Goal: Transaction & Acquisition: Purchase product/service

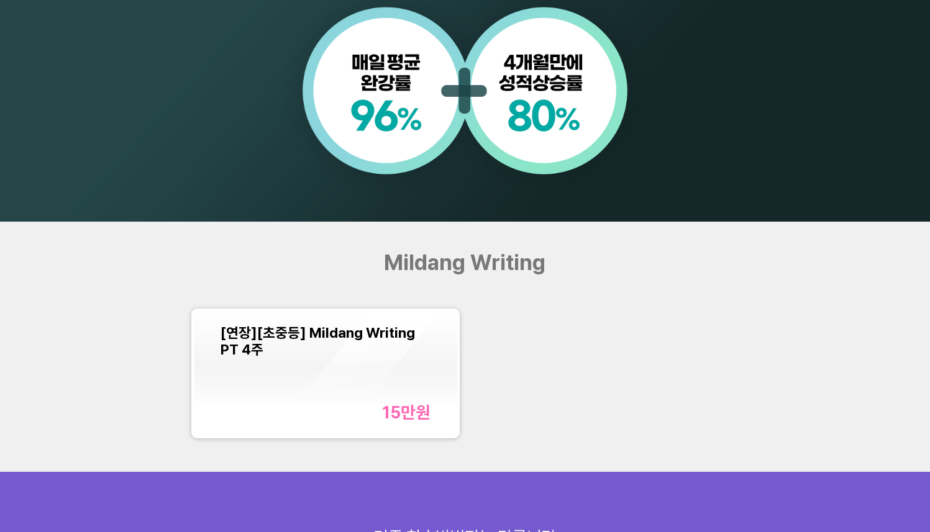
scroll to position [1223, 0]
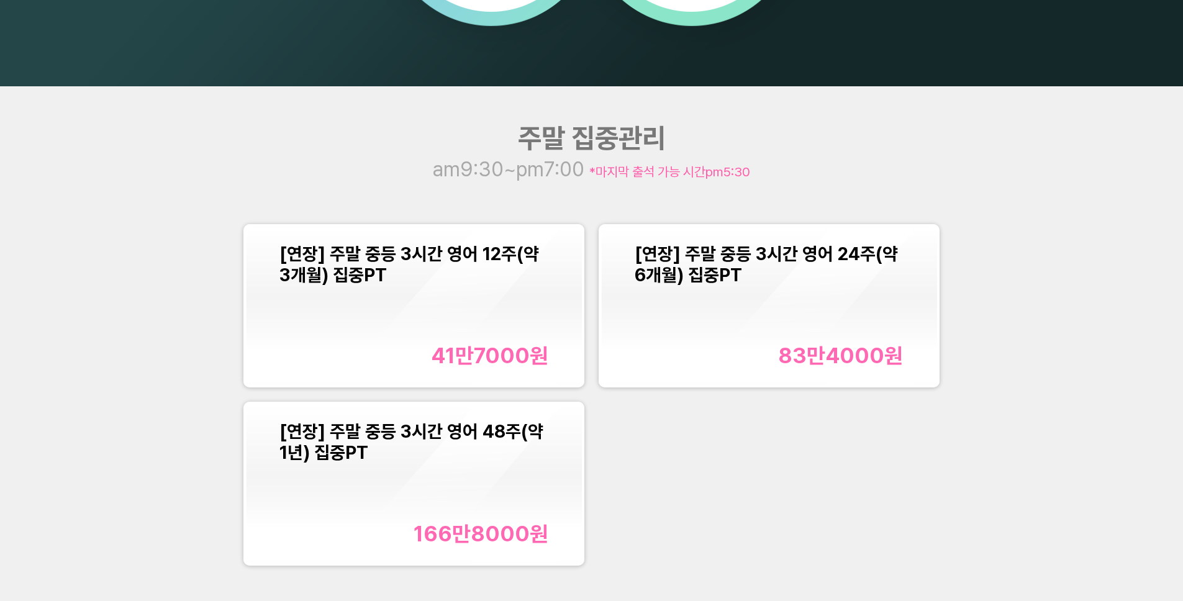
scroll to position [1500, 0]
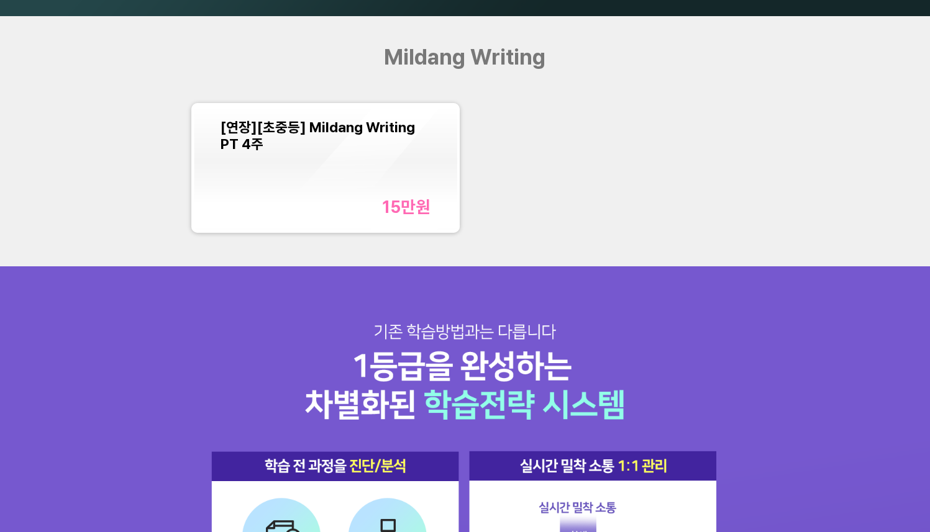
scroll to position [1156, 0]
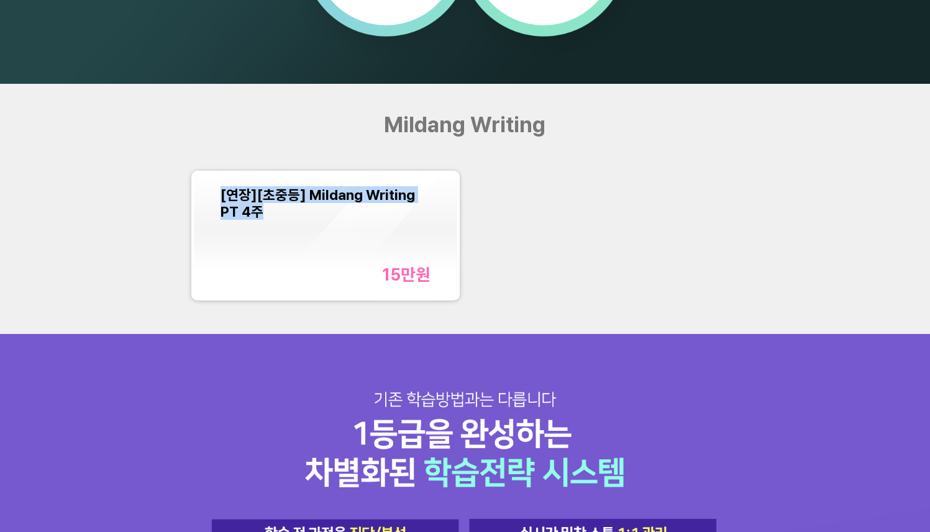
drag, startPoint x: 588, startPoint y: 162, endPoint x: 584, endPoint y: 250, distance: 88.3
click at [584, 249] on div "Mildang Writing [연장][초중등] Mildang Writing PT 4주 15만 원" at bounding box center [465, 209] width 930 height 250
click at [584, 250] on div "[연장][초중등] Mildang Writing PT 4주 15만 원" at bounding box center [465, 235] width 558 height 141
click at [611, 199] on div "[연장][초중등] Mildang Writing PT 4주 15만 원" at bounding box center [465, 235] width 558 height 141
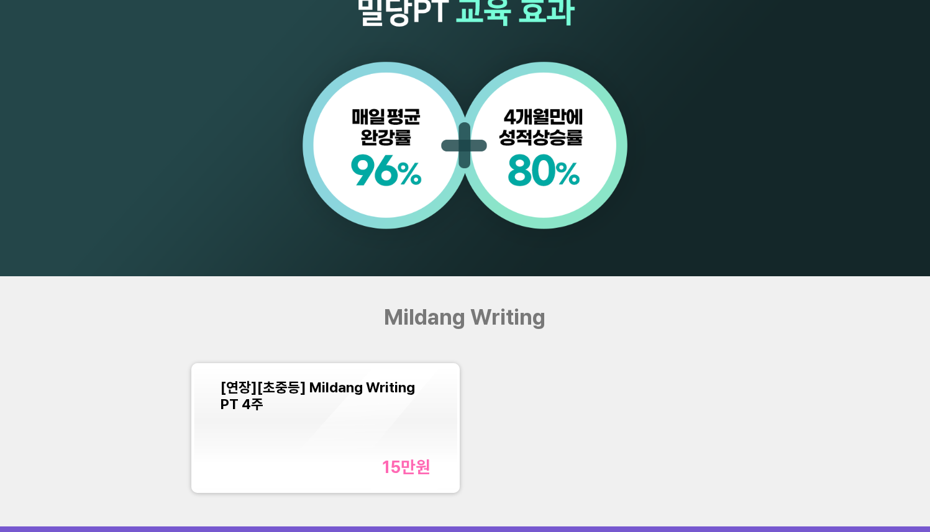
scroll to position [1212, 0]
